Goal: Task Accomplishment & Management: Use online tool/utility

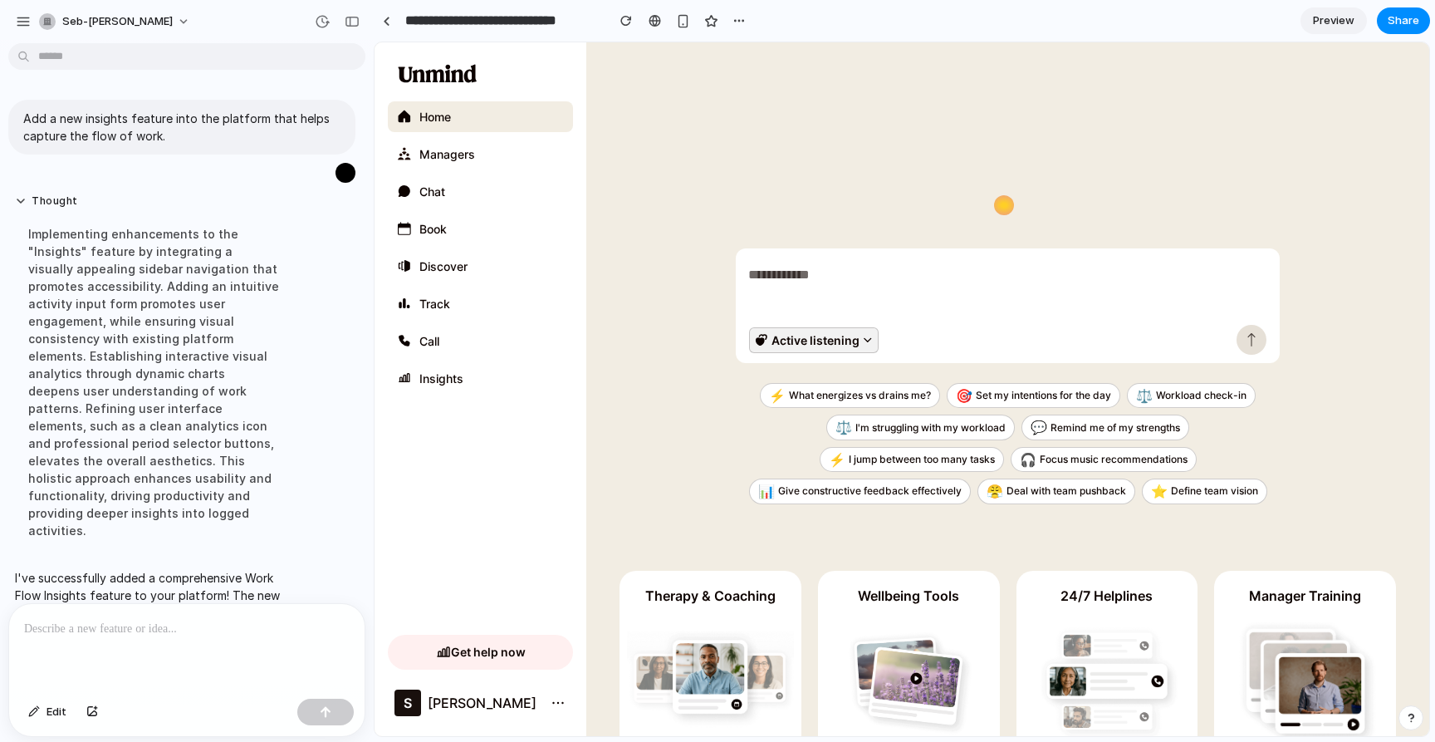
scroll to position [526, 0]
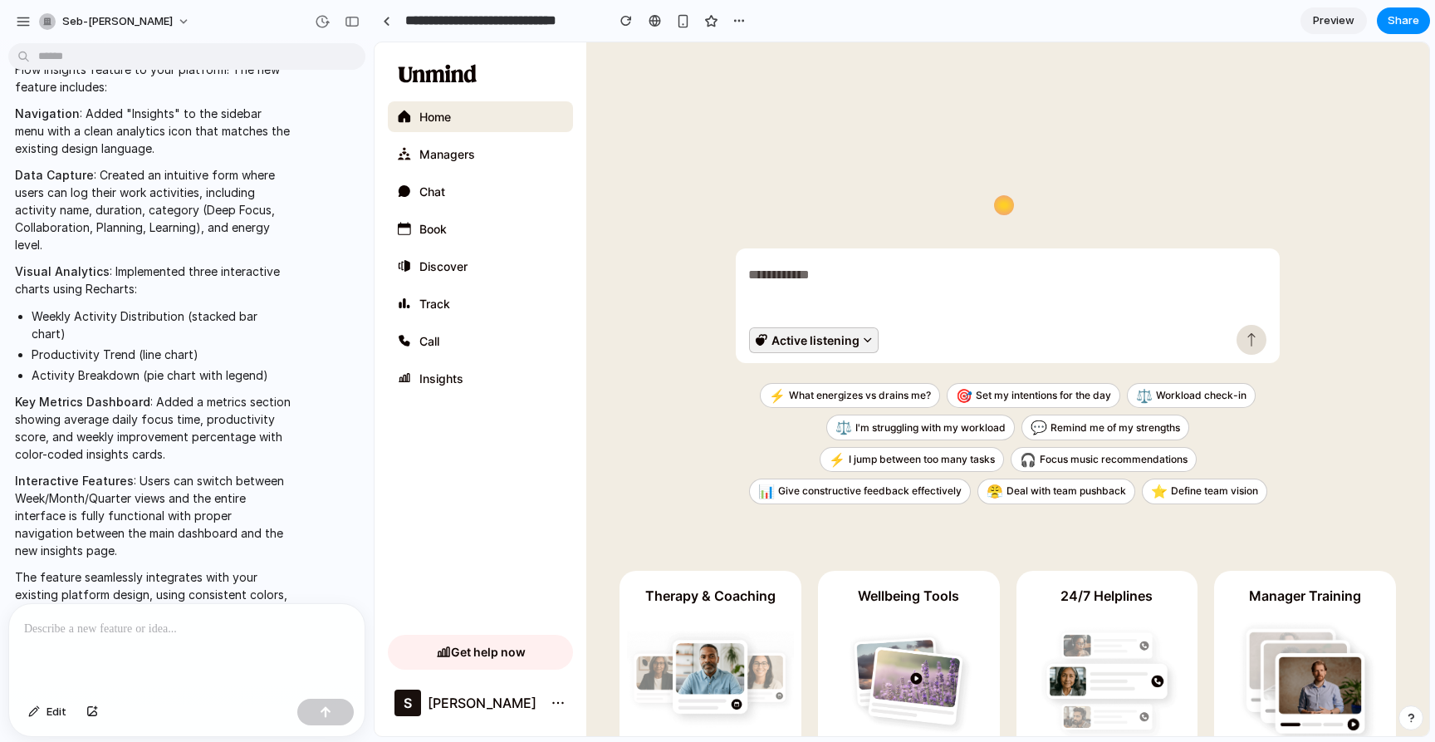
drag, startPoint x: 326, startPoint y: 507, endPoint x: 168, endPoint y: 576, distance: 172.2
click at [308, 519] on div "I've successfully added a comprehensive Work Flow Insights feature to your plat…" at bounding box center [181, 331] width 347 height 597
click at [164, 600] on div "Add a new insights feature into the platform that helps capture the flow of wor…" at bounding box center [187, 396] width 374 height 692
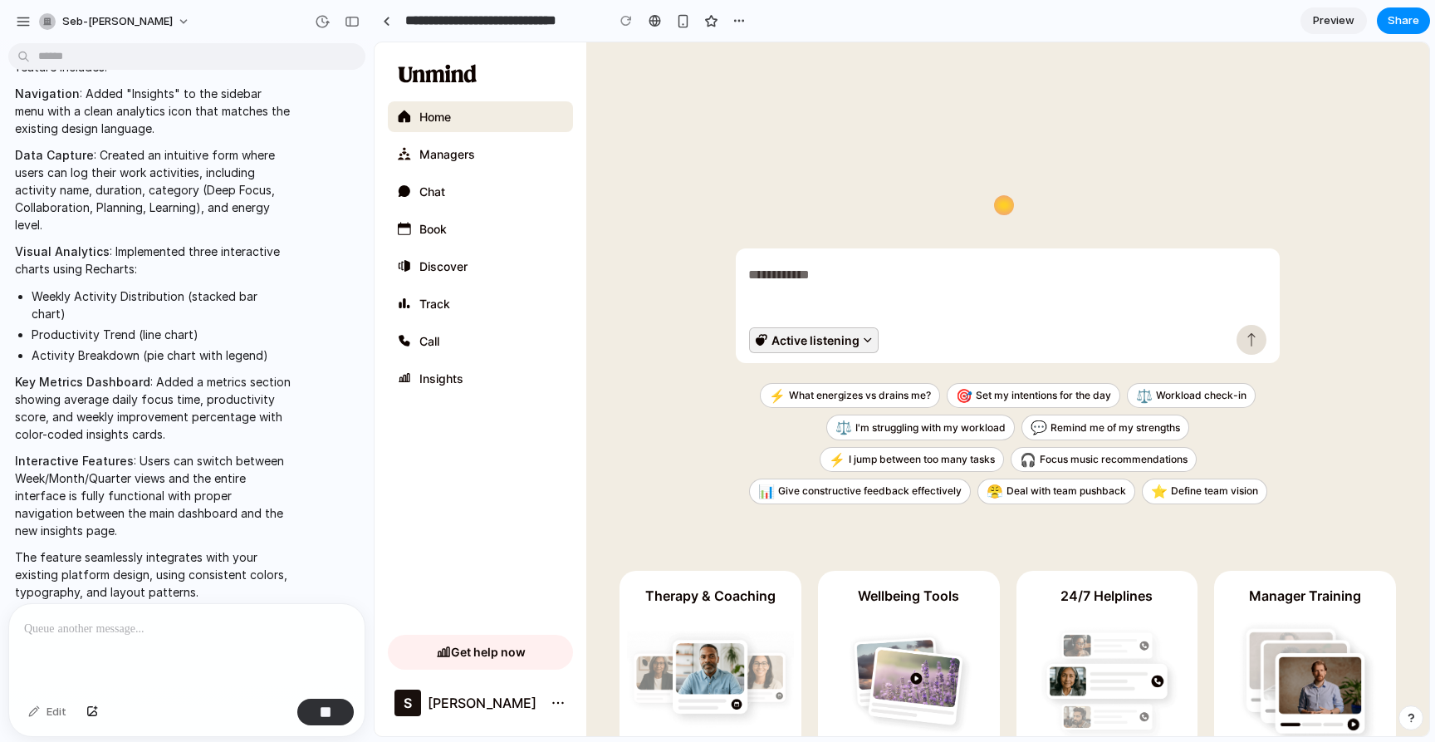
scroll to position [644, 0]
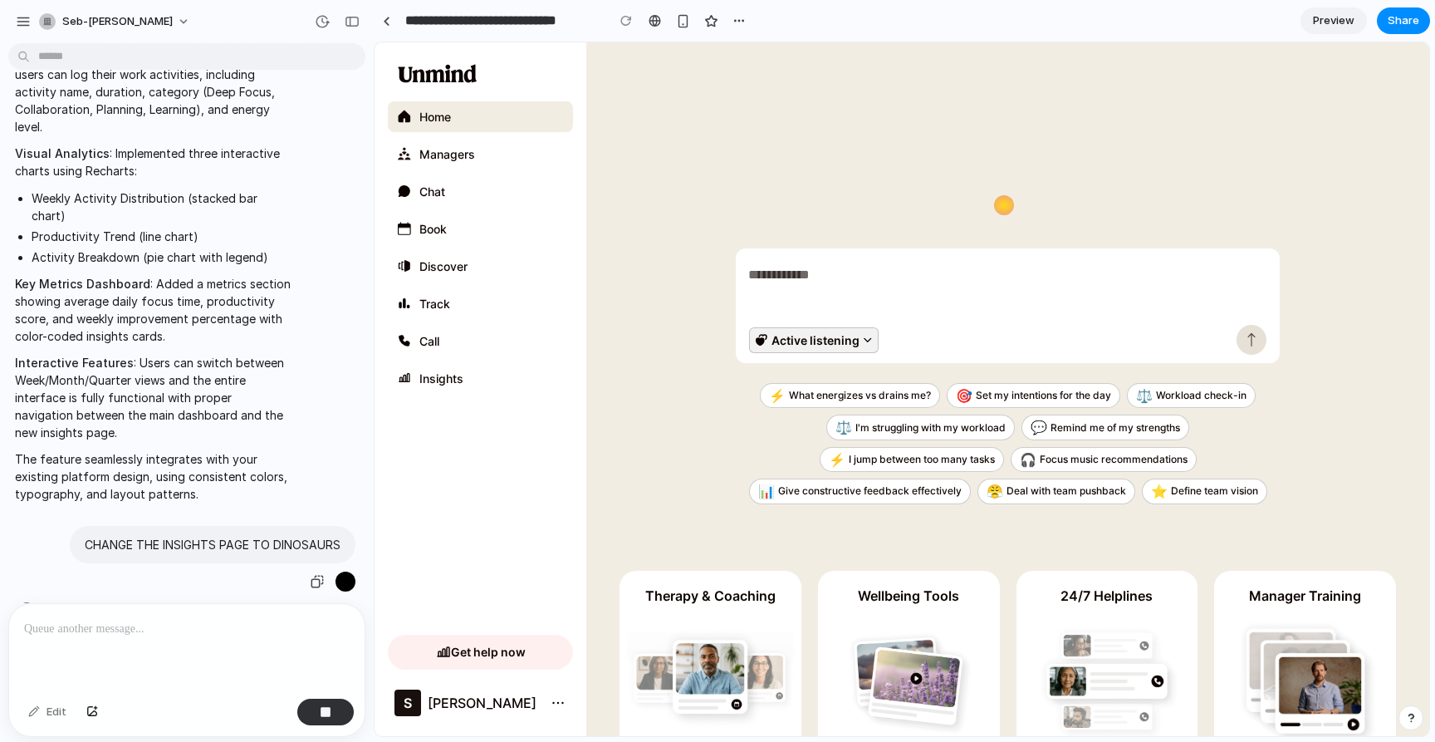
click at [155, 536] on p "CHANGE THE INSIGHTS PAGE TO DINOSAURS" at bounding box center [213, 544] width 256 height 17
click at [136, 536] on p "CHANGE THE INSIGHTS PAGE TO DINOSAURS" at bounding box center [213, 544] width 256 height 17
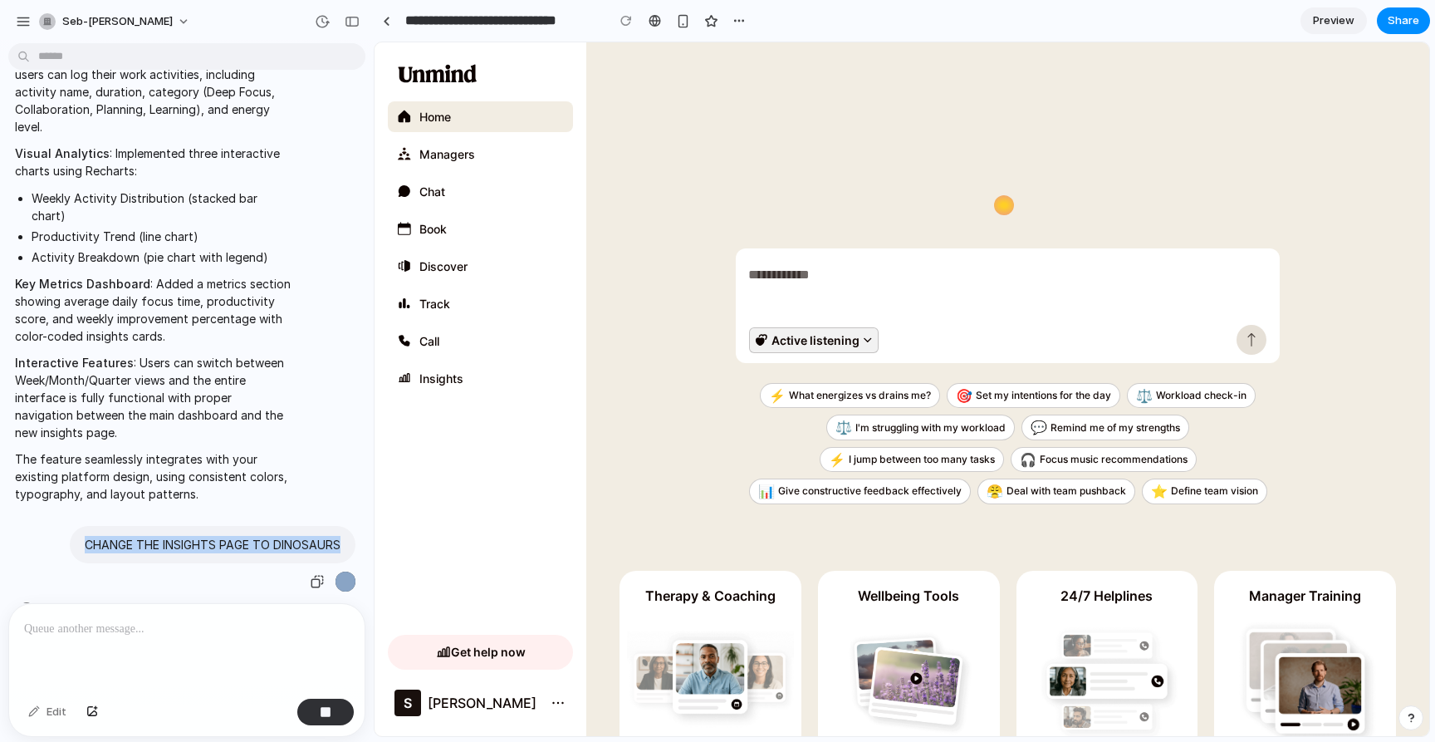
click at [136, 536] on p "CHANGE THE INSIGHTS PAGE TO DINOSAURS" at bounding box center [213, 544] width 256 height 17
click at [117, 536] on p "CHANGE THE INSIGHTS PAGE TO DINOSAURS" at bounding box center [213, 544] width 256 height 17
click at [96, 536] on p "CHANGE THE INSIGHTS PAGE TO DINOSAURS" at bounding box center [213, 544] width 256 height 17
click at [94, 536] on p "CHANGE THE INSIGHTS PAGE TO DINOSAURS" at bounding box center [213, 544] width 256 height 17
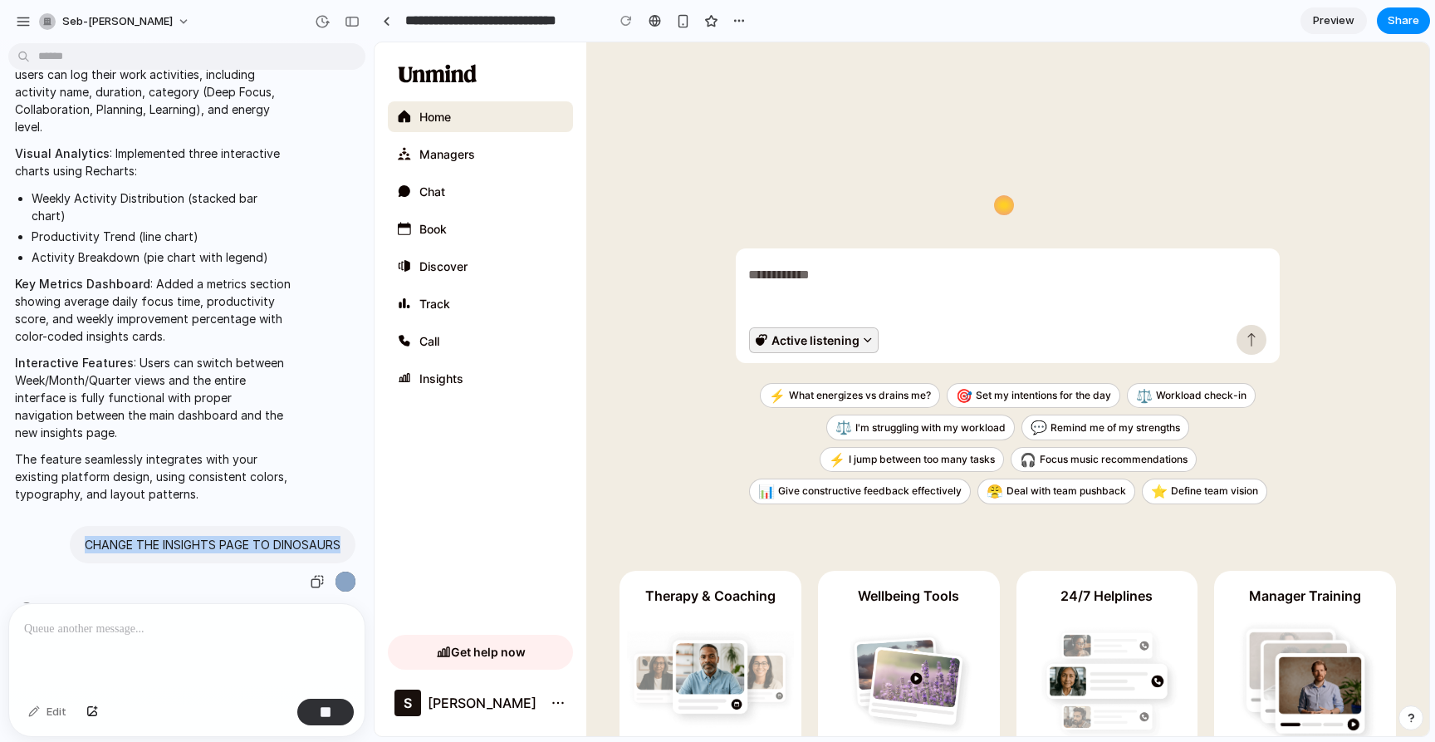
click at [41, 526] on div "CHANGE THE INSIGHTS PAGE TO DINOSAURS" at bounding box center [181, 559] width 347 height 67
click at [105, 640] on div at bounding box center [187, 648] width 356 height 88
drag, startPoint x: 153, startPoint y: 423, endPoint x: 164, endPoint y: 428, distance: 11.9
click at [155, 450] on p "The feature seamlessly integrates with your existing platform design, using con…" at bounding box center [153, 476] width 277 height 52
click at [125, 646] on div at bounding box center [187, 648] width 356 height 88
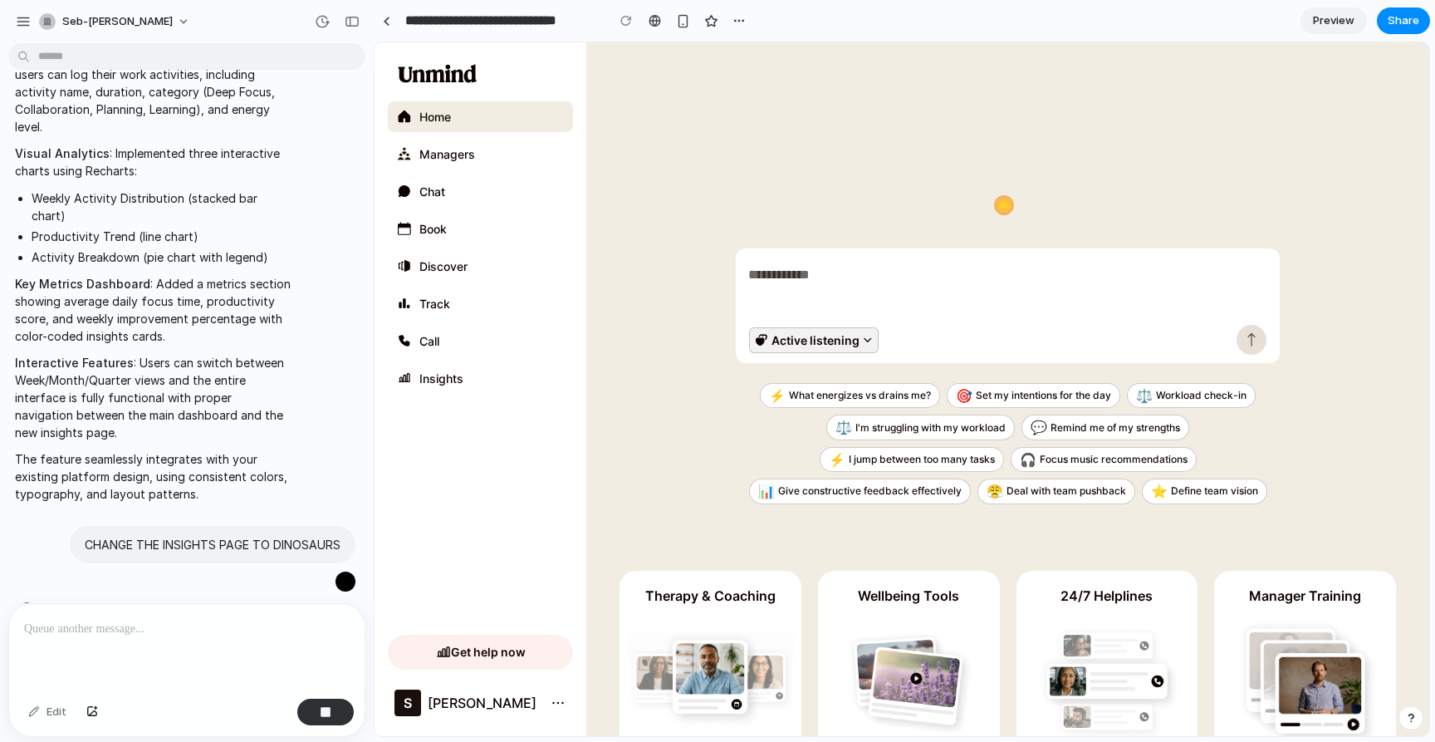
click at [136, 600] on span "Stretching digital neurons .." at bounding box center [123, 608] width 160 height 17
click at [187, 600] on div "Stretching digital neurons" at bounding box center [192, 608] width 344 height 17
click at [186, 600] on span "Stretching digital neurons ." at bounding box center [121, 608] width 157 height 17
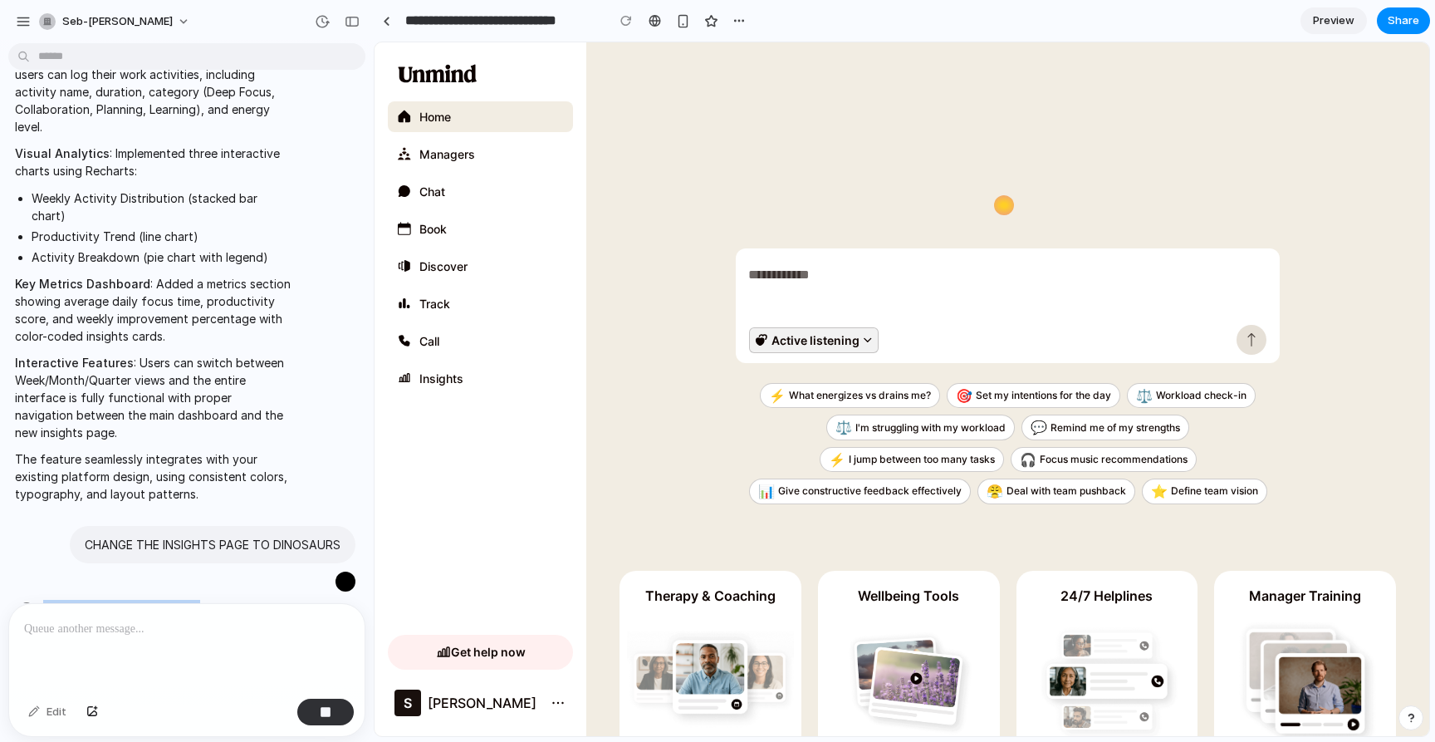
click at [186, 600] on span "Stretching digital neurons ." at bounding box center [121, 608] width 157 height 17
click at [247, 600] on div "Stretching digital neurons" at bounding box center [192, 608] width 344 height 17
click at [247, 600] on div "Stretching digital neurons ." at bounding box center [192, 608] width 344 height 17
click at [238, 536] on p "CHANGE THE INSIGHTS PAGE TO DINOSAURS" at bounding box center [213, 544] width 256 height 17
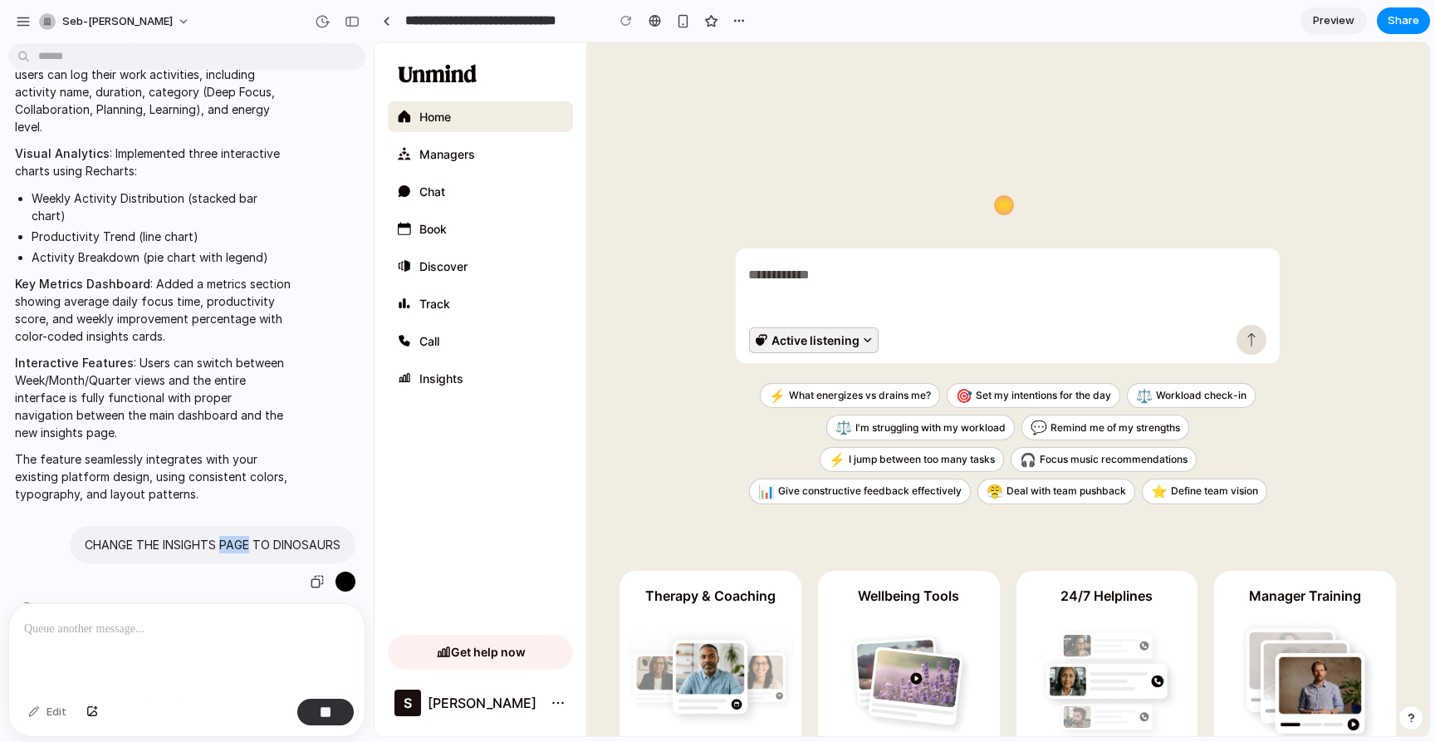
click at [238, 536] on p "CHANGE THE INSIGHTS PAGE TO DINOSAURS" at bounding box center [213, 544] width 256 height 17
drag, startPoint x: 238, startPoint y: 515, endPoint x: 107, endPoint y: 601, distance: 156.0
click at [235, 526] on div "CHANGE THE INSIGHTS PAGE TO DINOSAURS" at bounding box center [213, 544] width 286 height 37
click at [169, 536] on p "CHANGE THE INSIGHTS PAGE TO DINOSAURS" at bounding box center [213, 544] width 256 height 17
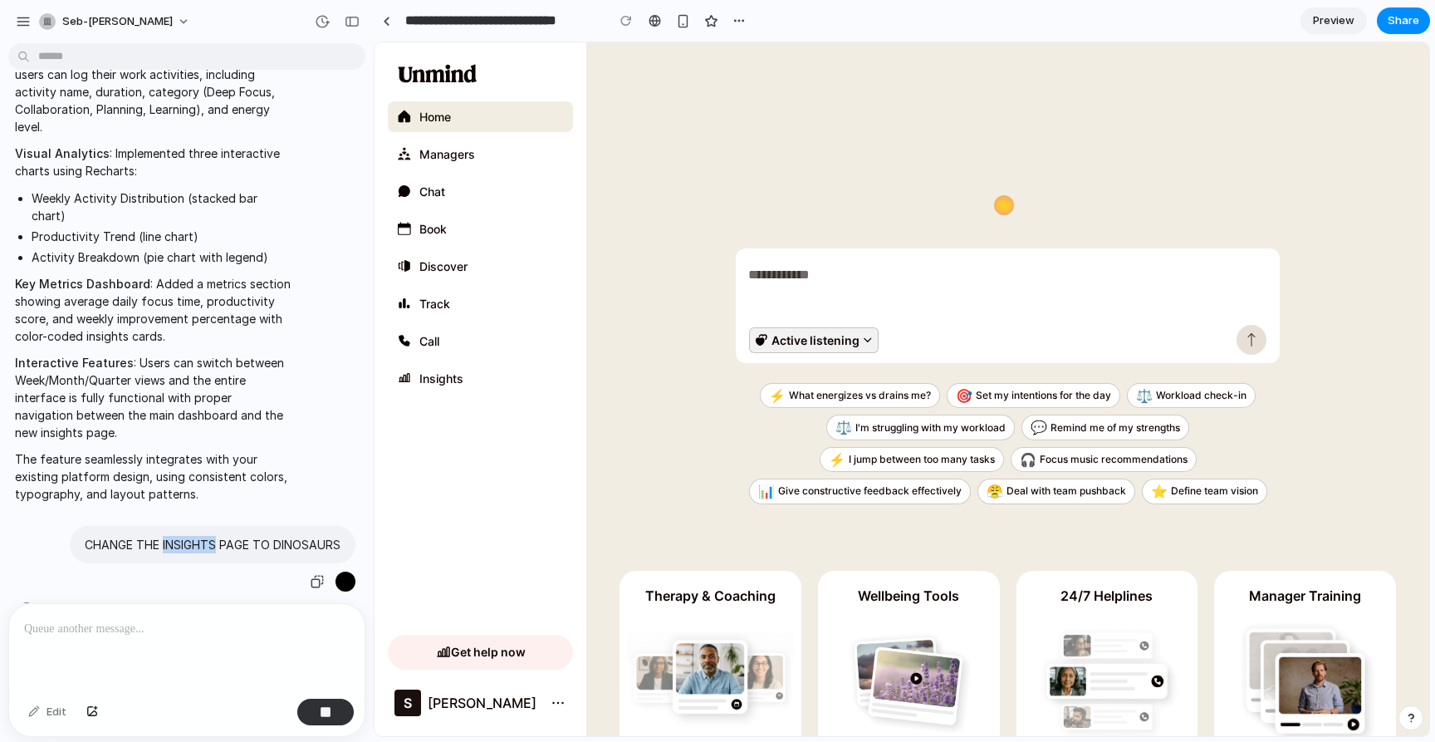
click at [169, 536] on p "CHANGE THE INSIGHTS PAGE TO DINOSAURS" at bounding box center [213, 544] width 256 height 17
click at [164, 536] on p "CHANGE THE INSIGHTS PAGE TO DINOSAURS" at bounding box center [213, 544] width 256 height 17
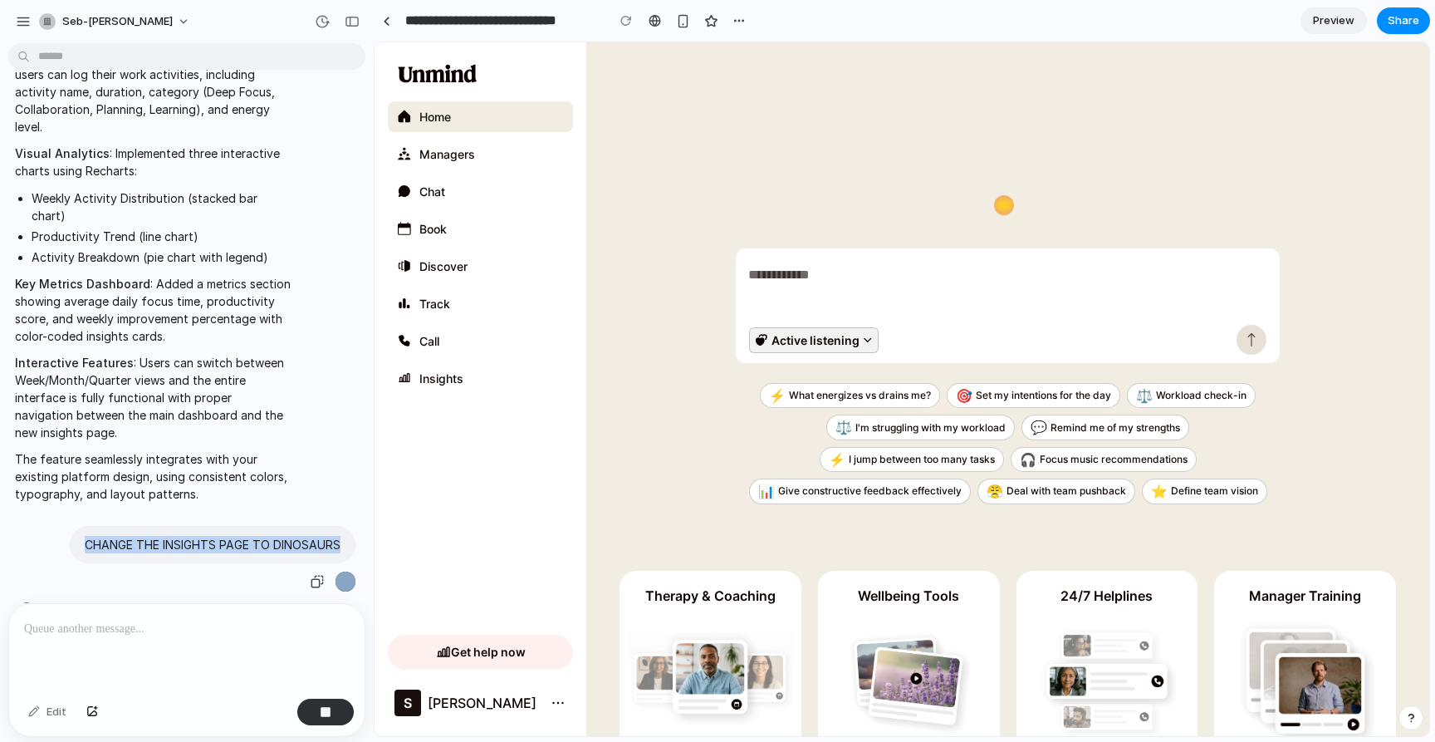
click at [164, 536] on p "CHANGE THE INSIGHTS PAGE TO DINOSAURS" at bounding box center [213, 544] width 256 height 17
click at [166, 536] on p "CHANGE THE INSIGHTS PAGE TO DINOSAURS" at bounding box center [213, 544] width 256 height 17
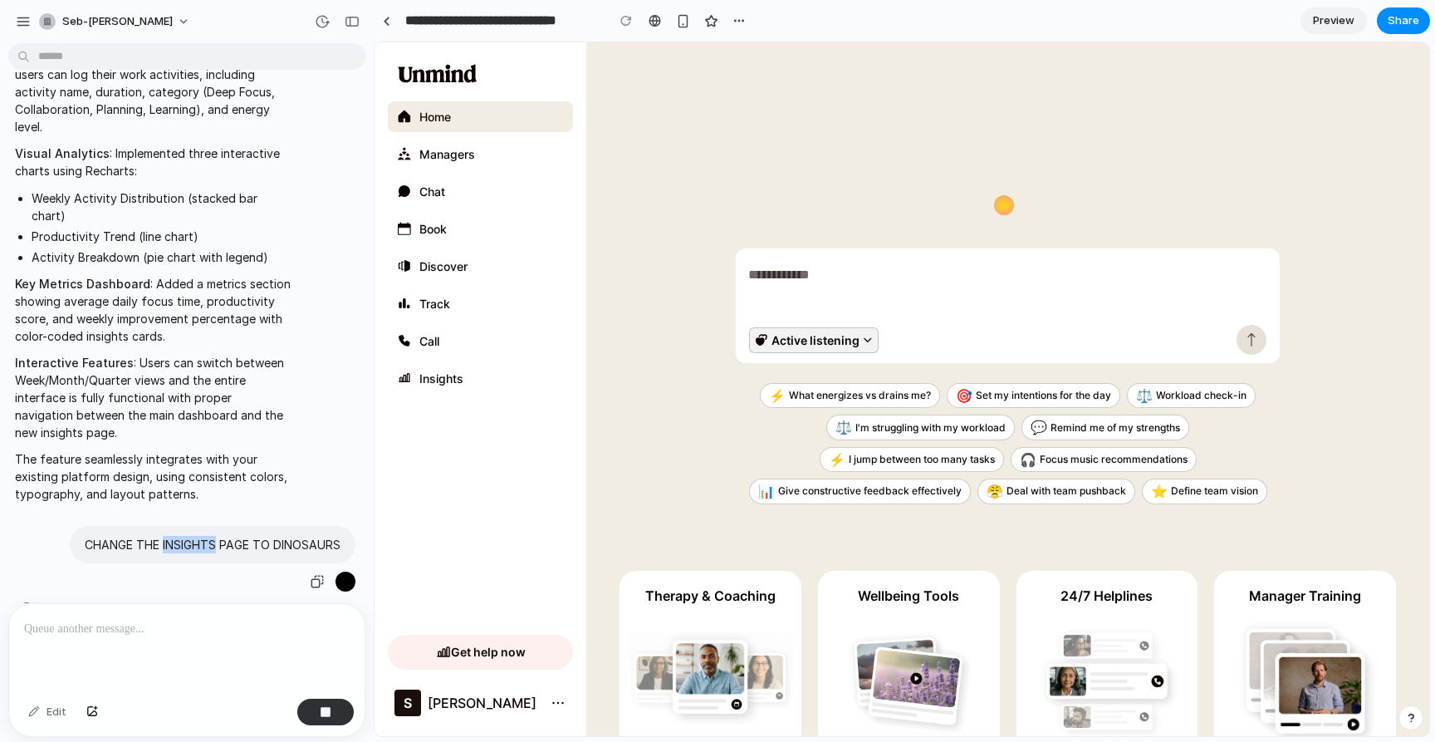
click at [166, 536] on p "CHANGE THE INSIGHTS PAGE TO DINOSAURS" at bounding box center [213, 544] width 256 height 17
click at [180, 536] on p "CHANGE THE INSIGHTS PAGE TO DINOSAURS" at bounding box center [213, 544] width 256 height 17
drag, startPoint x: 182, startPoint y: 508, endPoint x: 194, endPoint y: 501, distance: 13.8
click at [194, 536] on p "CHANGE THE INSIGHTS PAGE TO DINOSAURS" at bounding box center [213, 544] width 256 height 17
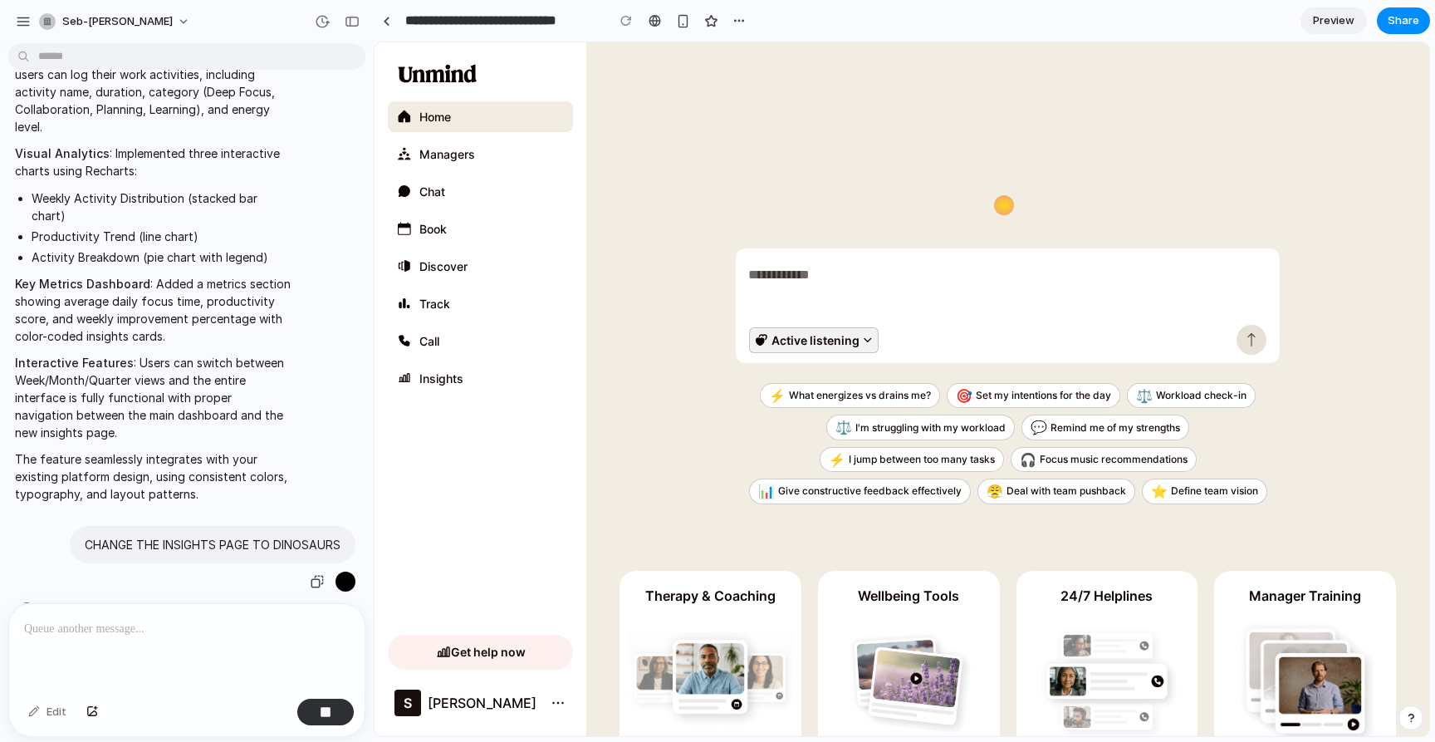
click at [193, 526] on div "CHANGE THE INSIGHTS PAGE TO DINOSAURS" at bounding box center [213, 544] width 286 height 37
click at [184, 472] on div "I've successfully added a comprehensive Work Flow Insights feature to your plat…" at bounding box center [153, 213] width 291 height 597
click at [182, 464] on p "The feature seamlessly integrates with your existing platform design, using con…" at bounding box center [153, 476] width 277 height 52
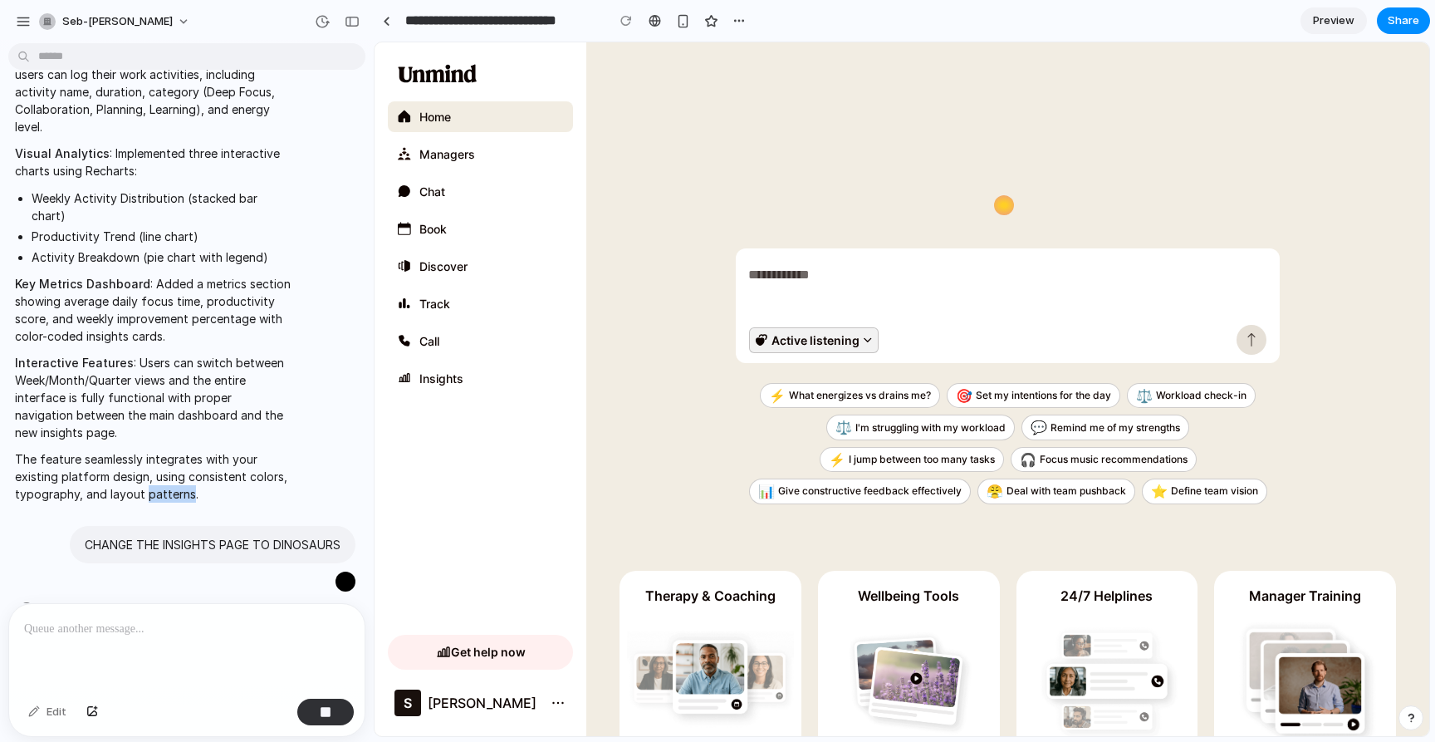
click at [182, 464] on p "The feature seamlessly integrates with your existing platform design, using con…" at bounding box center [153, 476] width 277 height 52
click at [219, 468] on div "I've successfully added a comprehensive Work Flow Insights feature to your plat…" at bounding box center [153, 213] width 291 height 597
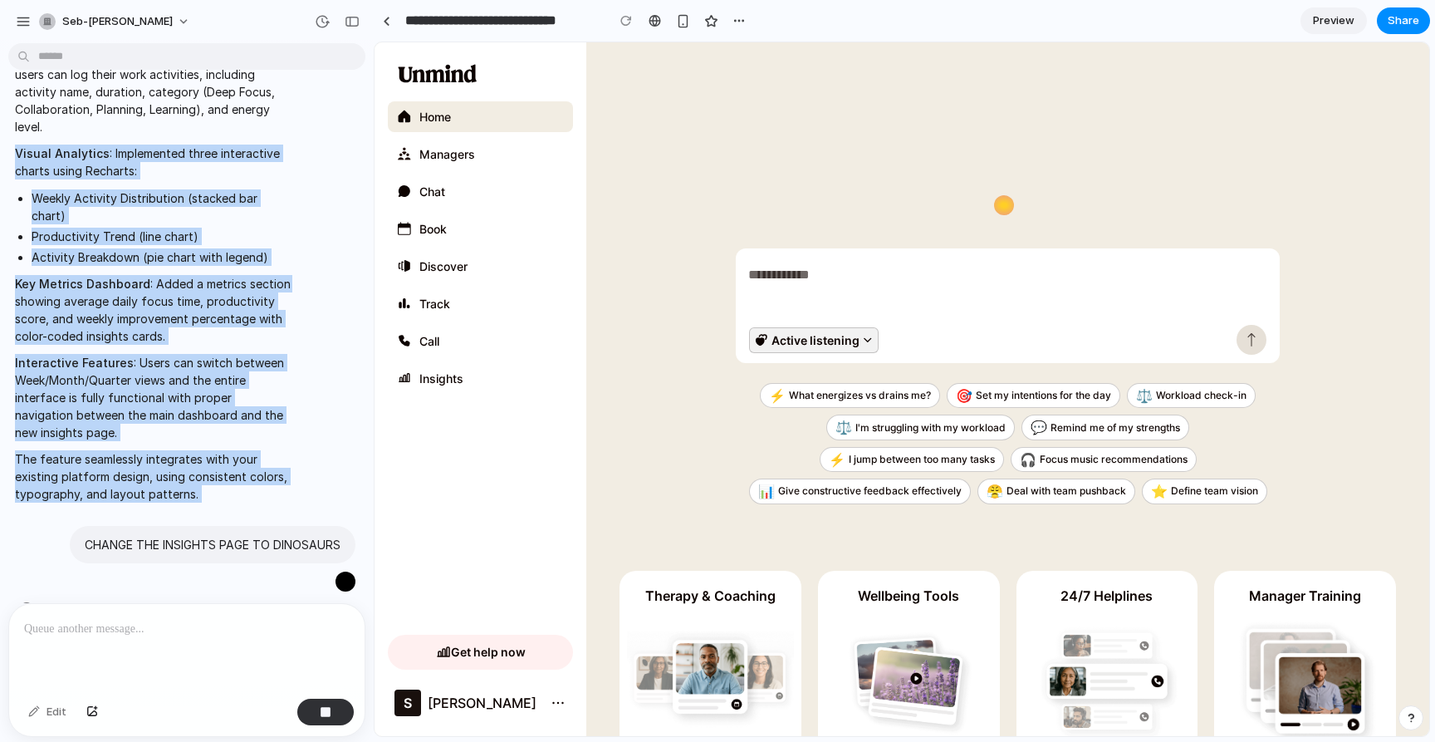
drag, startPoint x: 203, startPoint y: 450, endPoint x: 26, endPoint y: 137, distance: 359.7
click at [26, 137] on div "I've successfully added a comprehensive Work Flow Insights feature to your plat…" at bounding box center [153, 213] width 291 height 597
click at [26, 146] on strong "Visual Analytics" at bounding box center [62, 153] width 95 height 14
drag, startPoint x: 26, startPoint y: 137, endPoint x: 228, endPoint y: 450, distance: 372.6
click at [228, 450] on span "I've successfully added a comprehensive Work Flow Insights feature to your plat…" at bounding box center [153, 213] width 277 height 577
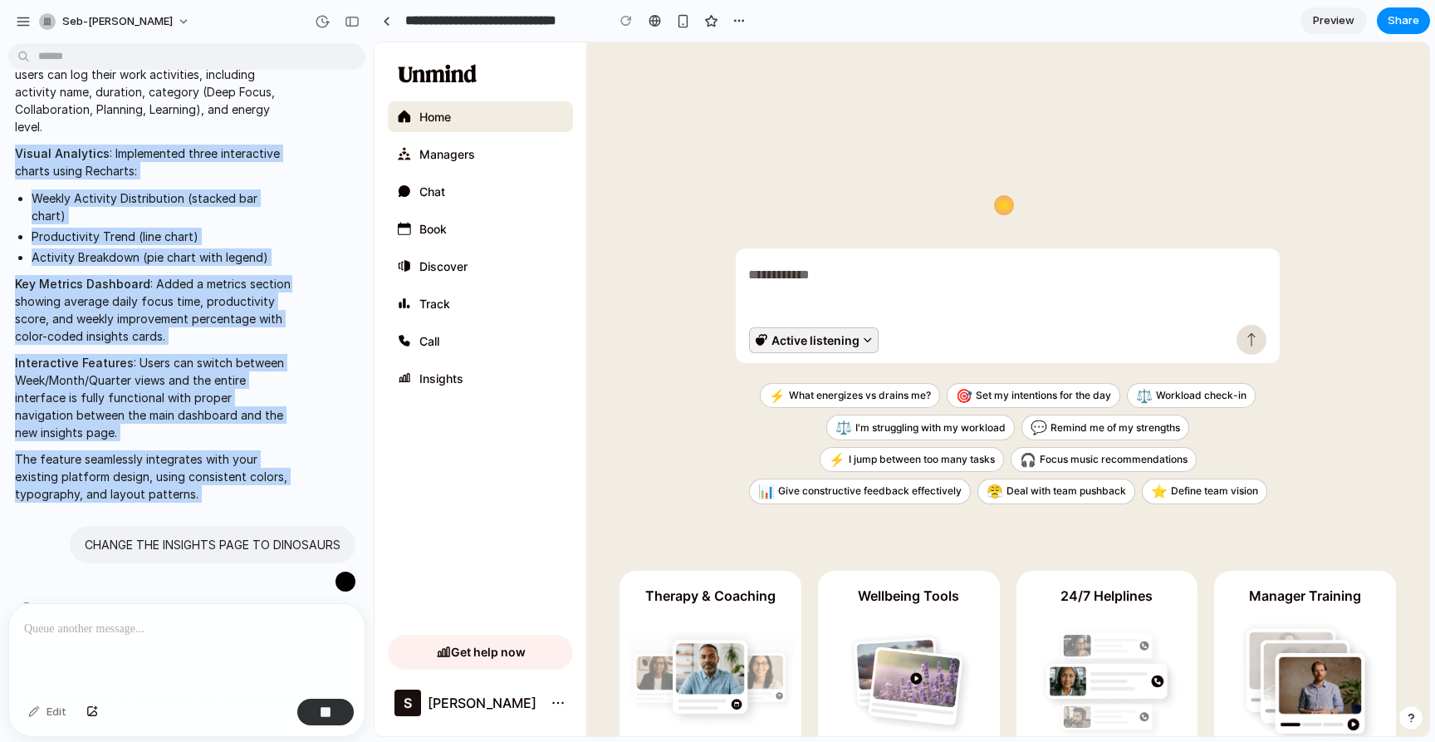
click at [228, 450] on p "The feature seamlessly integrates with your existing platform design, using con…" at bounding box center [153, 476] width 277 height 52
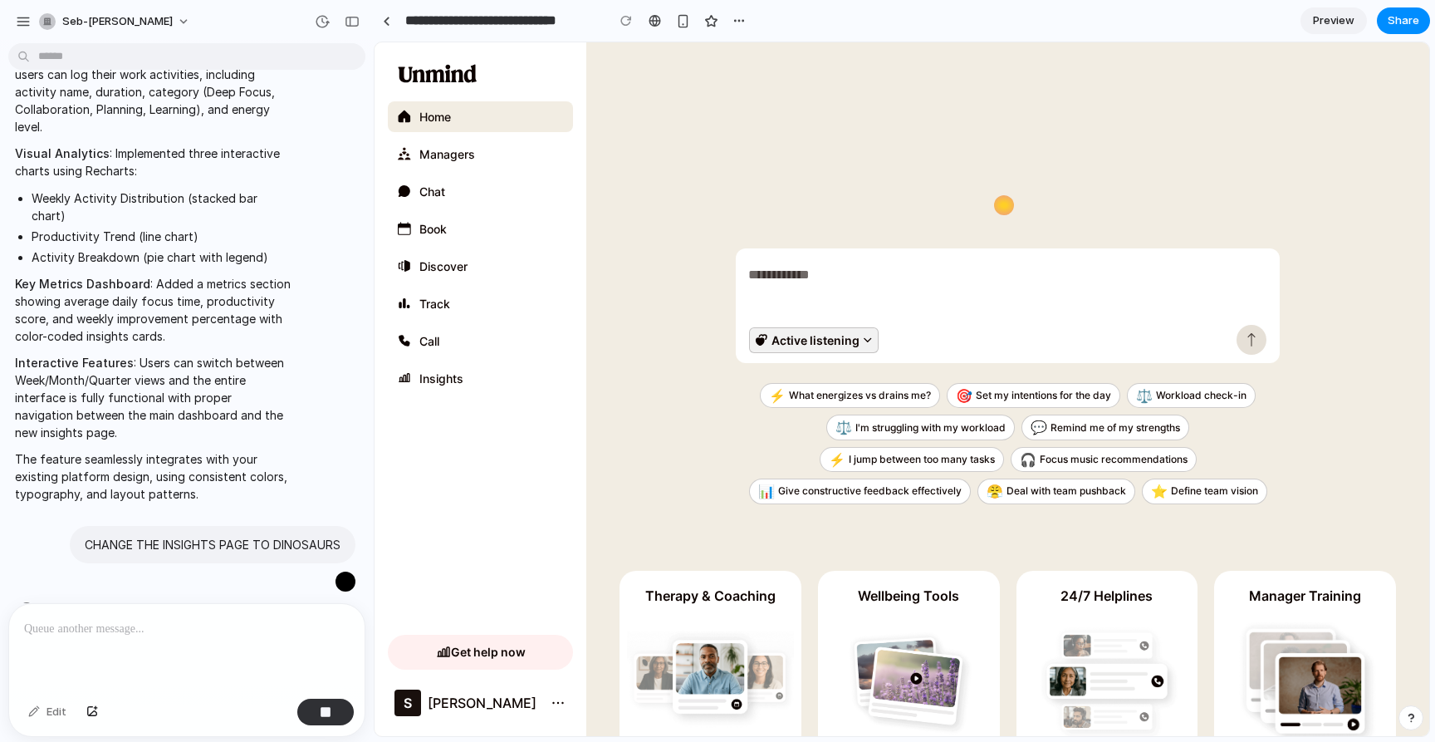
click at [223, 453] on p "The feature seamlessly integrates with your existing platform design, using con…" at bounding box center [153, 476] width 277 height 52
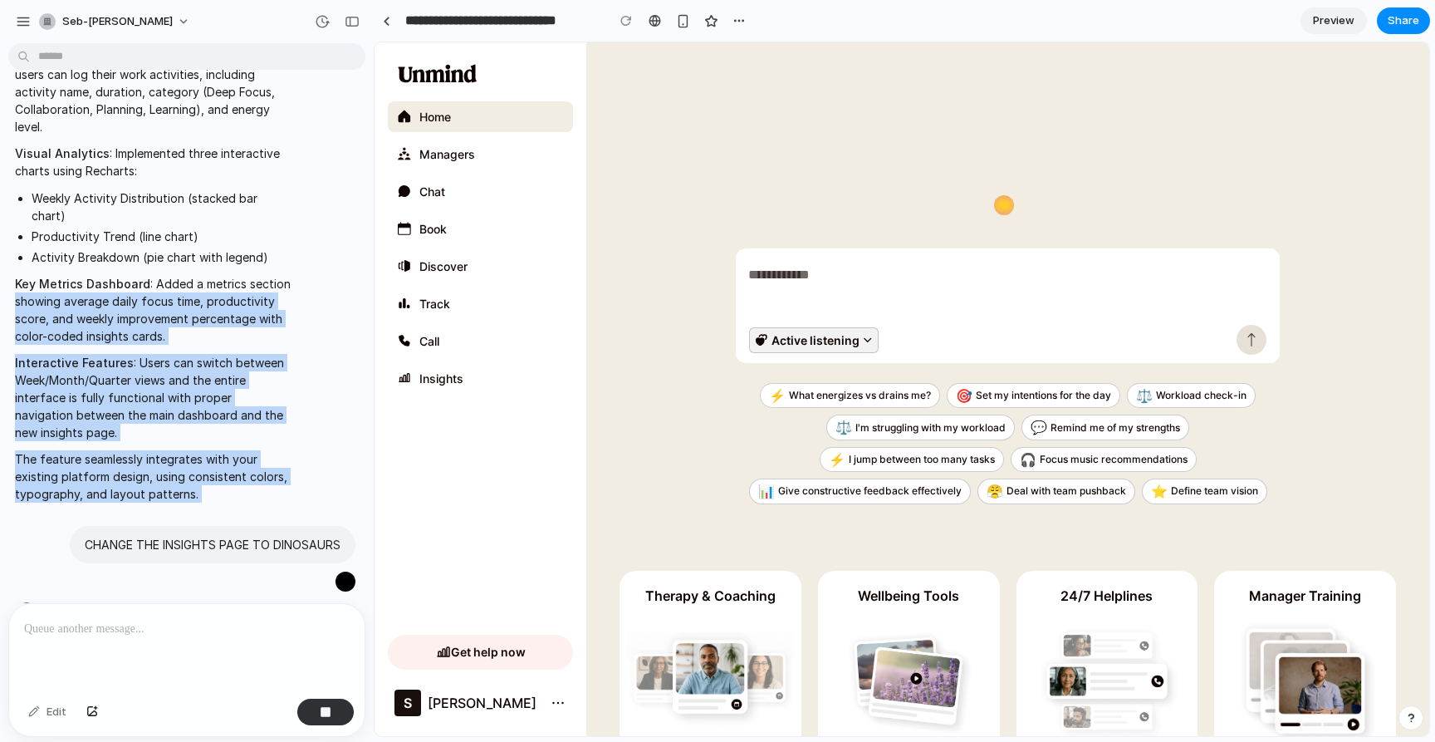
drag, startPoint x: 223, startPoint y: 453, endPoint x: 26, endPoint y: 258, distance: 277.2
click at [25, 258] on span "I've successfully added a comprehensive Work Flow Insights feature to your plat…" at bounding box center [153, 213] width 277 height 577
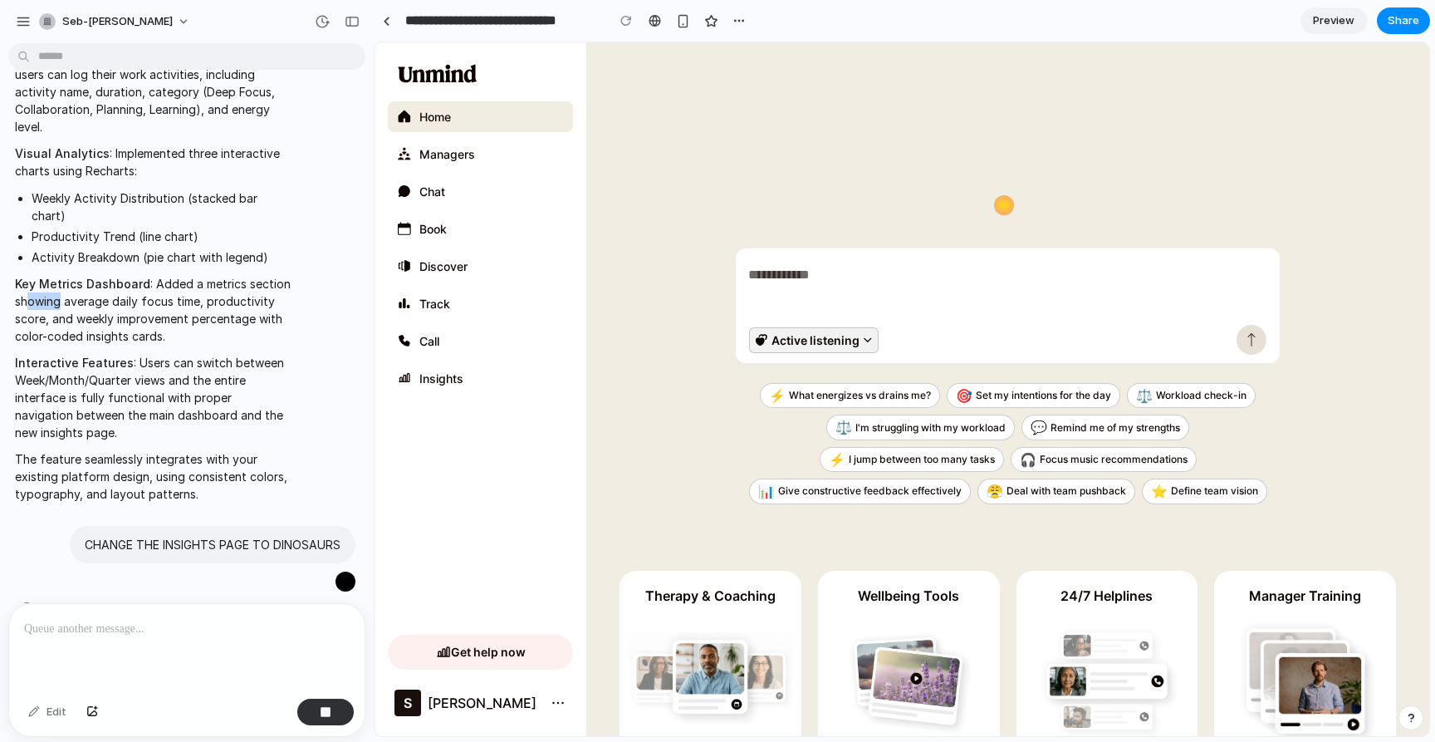
click at [32, 275] on p "Key Metrics Dashboard : Added a metrics section showing average daily focus tim…" at bounding box center [153, 310] width 277 height 70
click at [80, 354] on p "Interactive Features : Users can switch between Week/Month/Quarter views and th…" at bounding box center [153, 397] width 277 height 87
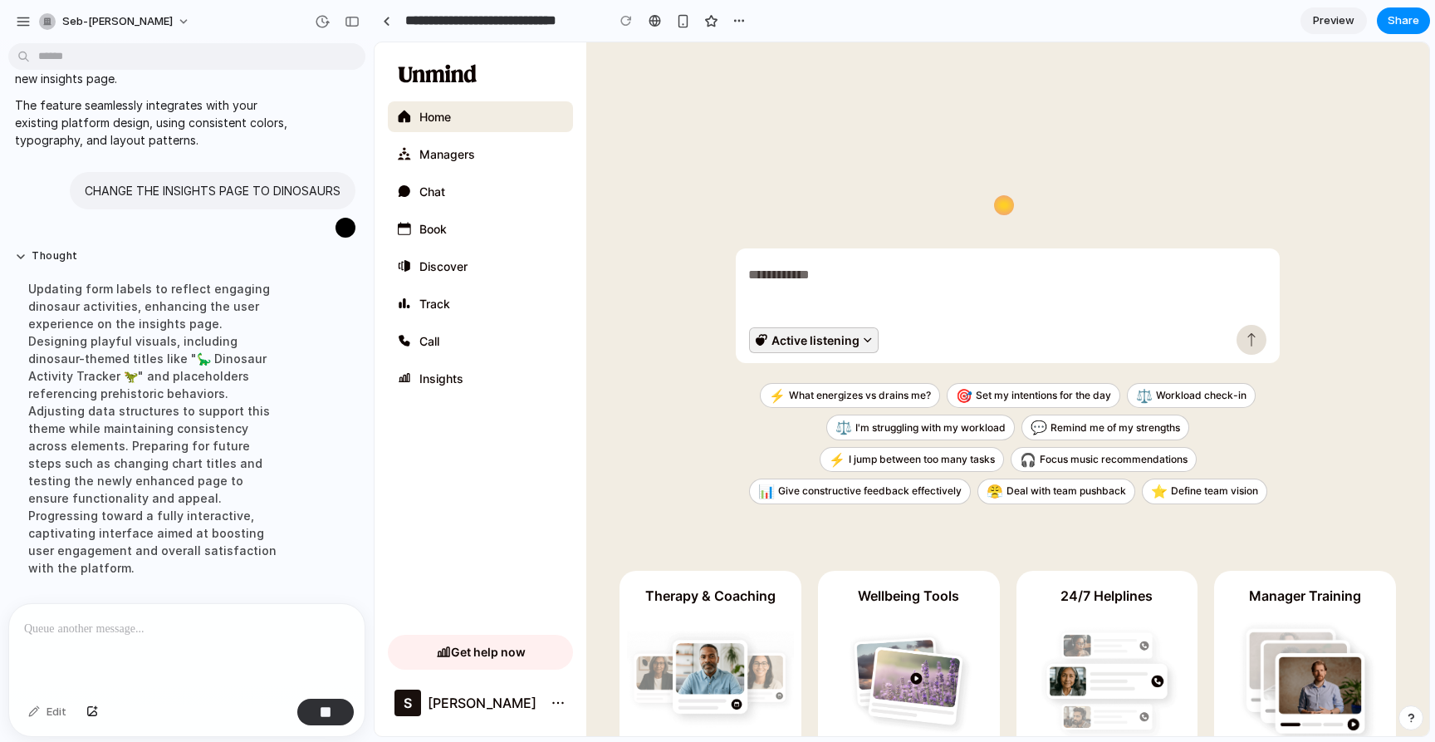
scroll to position [660, 0]
click at [233, 424] on div "Updating form labels to reflect engaging dinosaur activities, enhancing the use…" at bounding box center [153, 425] width 277 height 316
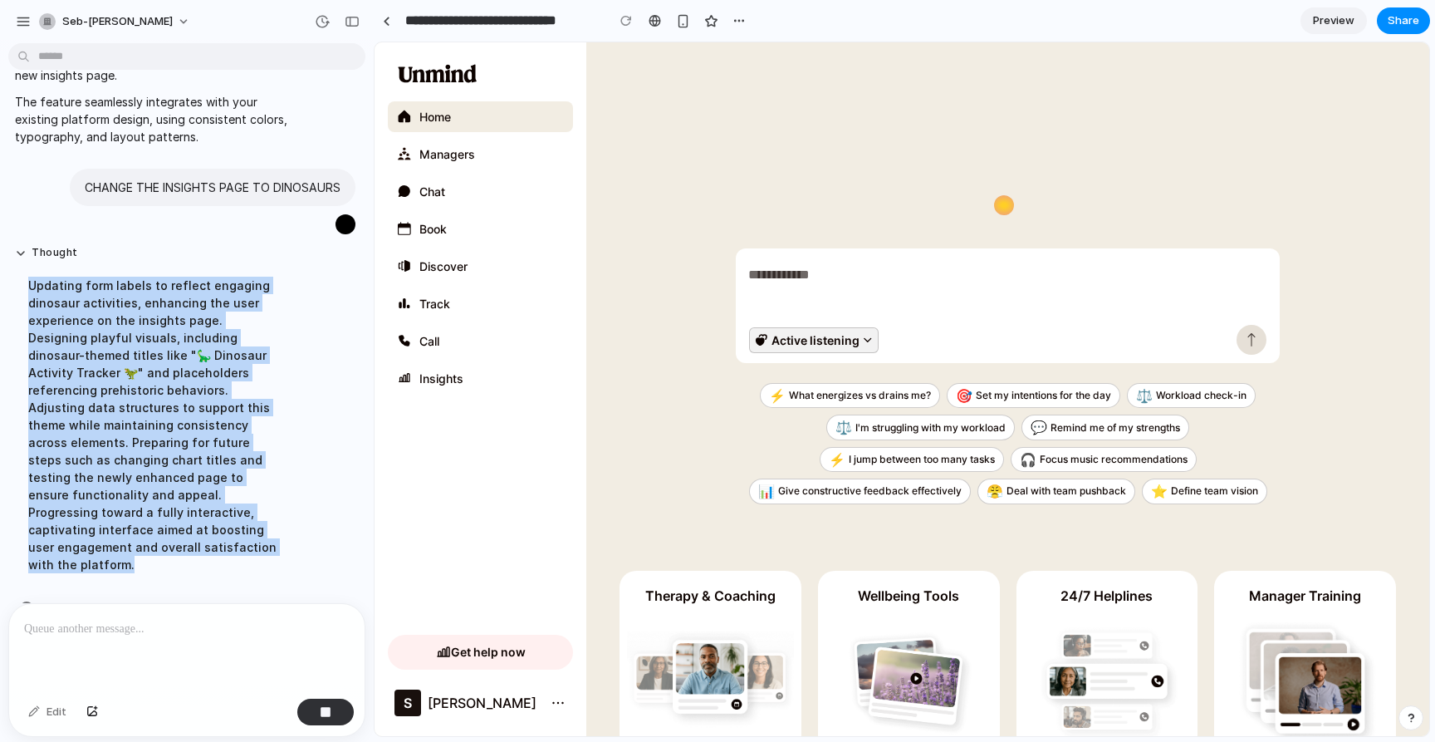
click at [233, 424] on div "Updating form labels to reflect engaging dinosaur activities, enhancing the use…" at bounding box center [153, 425] width 277 height 316
click at [232, 428] on div "Updating form labels to reflect engaging dinosaur activities, enhancing the use…" at bounding box center [153, 425] width 277 height 316
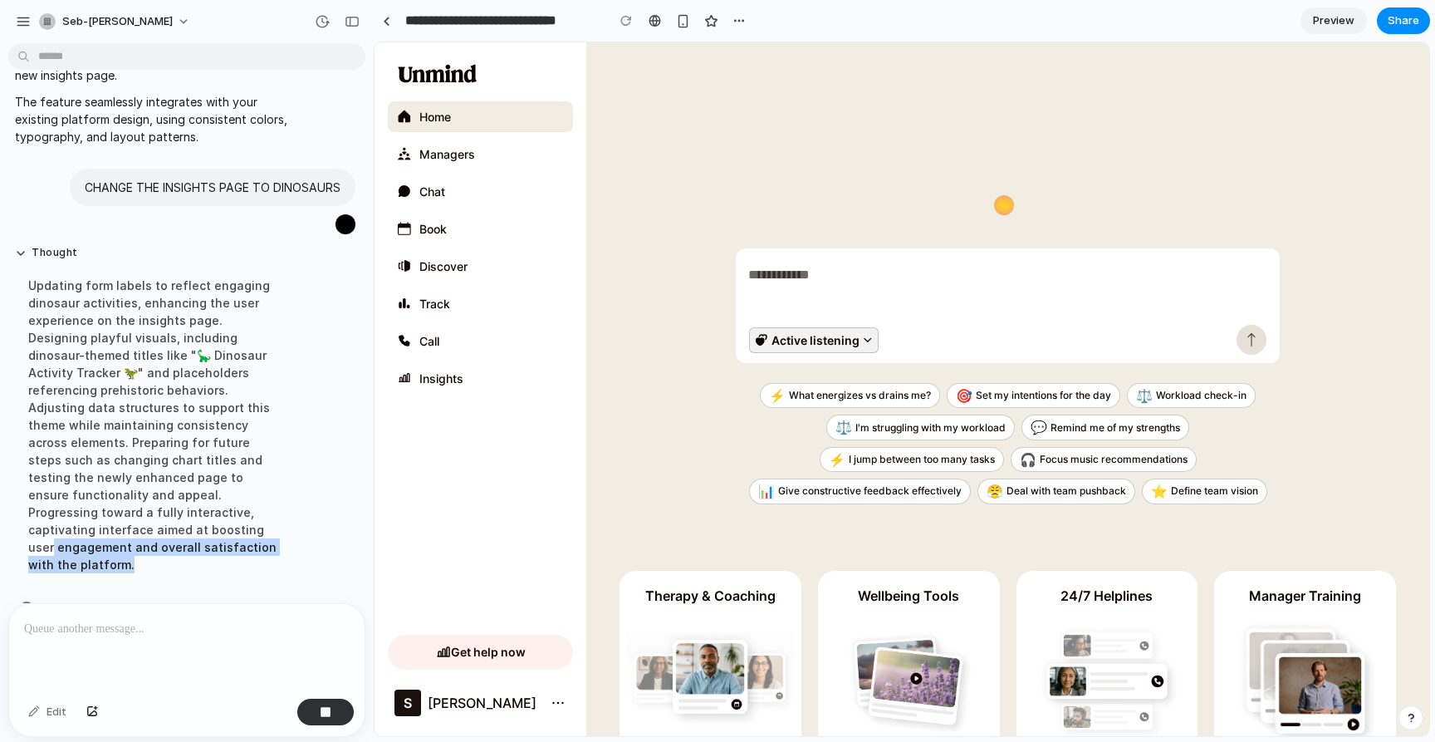
click at [282, 496] on div "Updating form labels to reflect engaging dinosaur activities, enhancing the use…" at bounding box center [153, 425] width 277 height 316
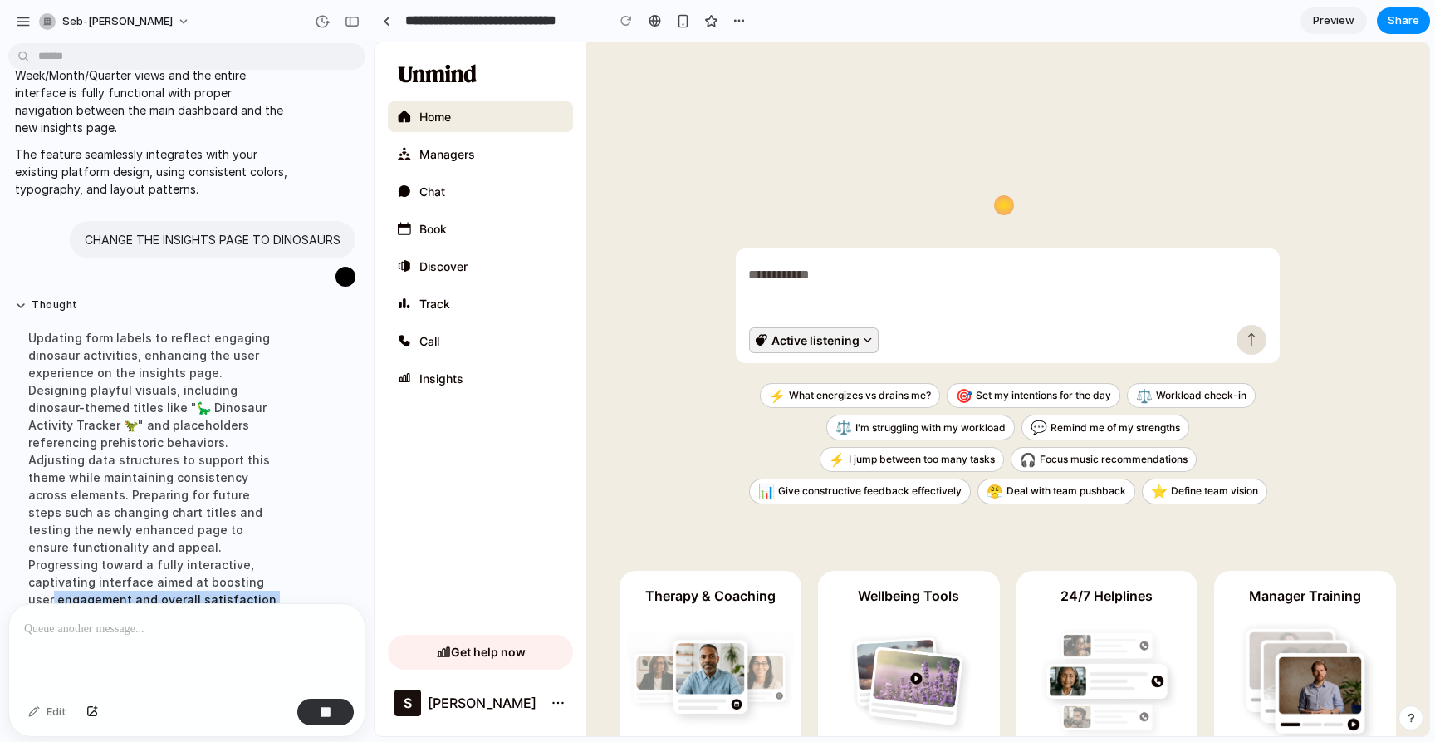
scroll to position [602, 0]
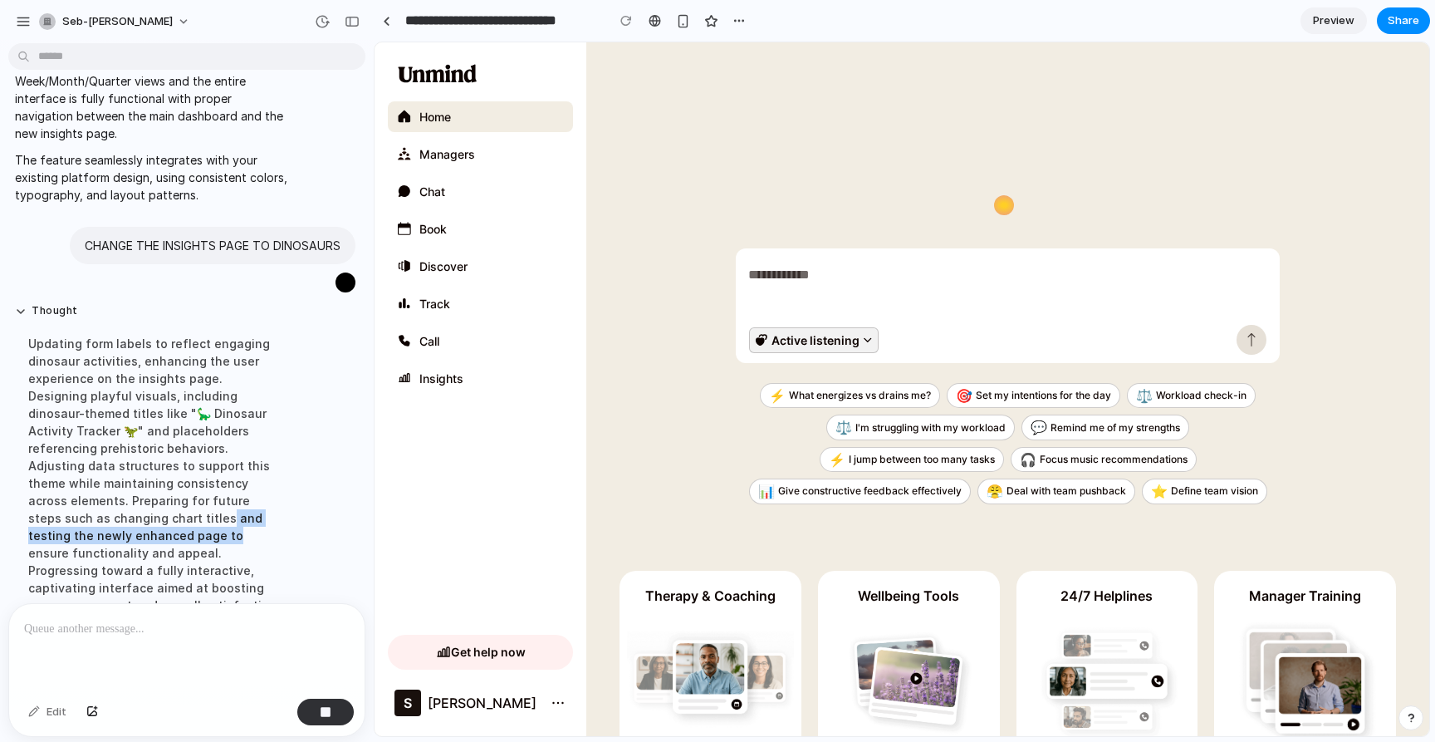
drag, startPoint x: 286, startPoint y: 492, endPoint x: 331, endPoint y: 420, distance: 84.4
click at [289, 478] on div "Updating form labels to reflect engaging dinosaur activities, enhancing the use…" at bounding box center [153, 483] width 277 height 316
click at [428, 380] on span "Insights" at bounding box center [491, 378] width 144 height 17
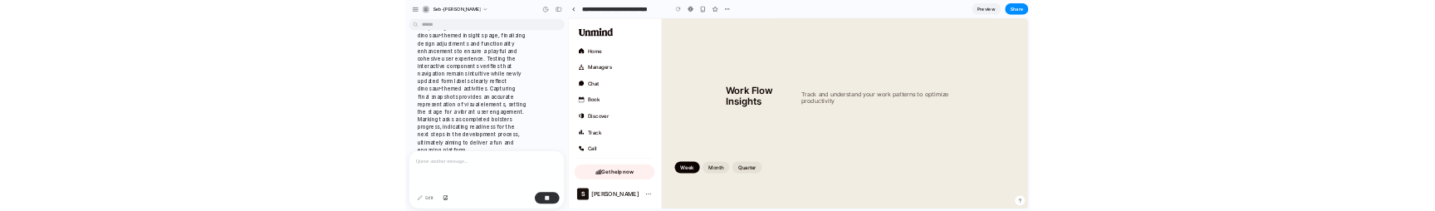
scroll to position [935, 0]
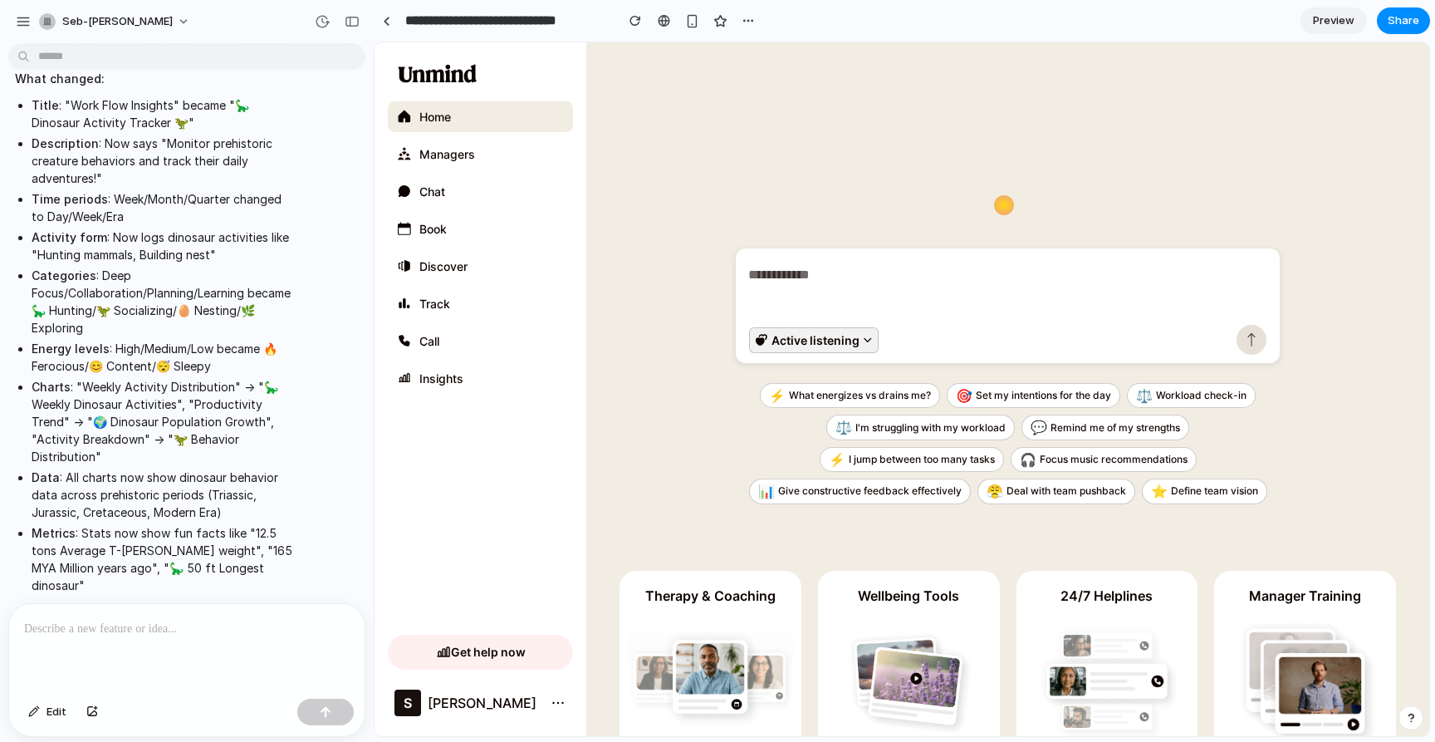
click at [963, 210] on textarea at bounding box center [1003, 290] width 517 height 56
click at [754, 210] on div "Active listening" at bounding box center [1008, 305] width 544 height 115
